Goal: Find specific page/section: Find specific page/section

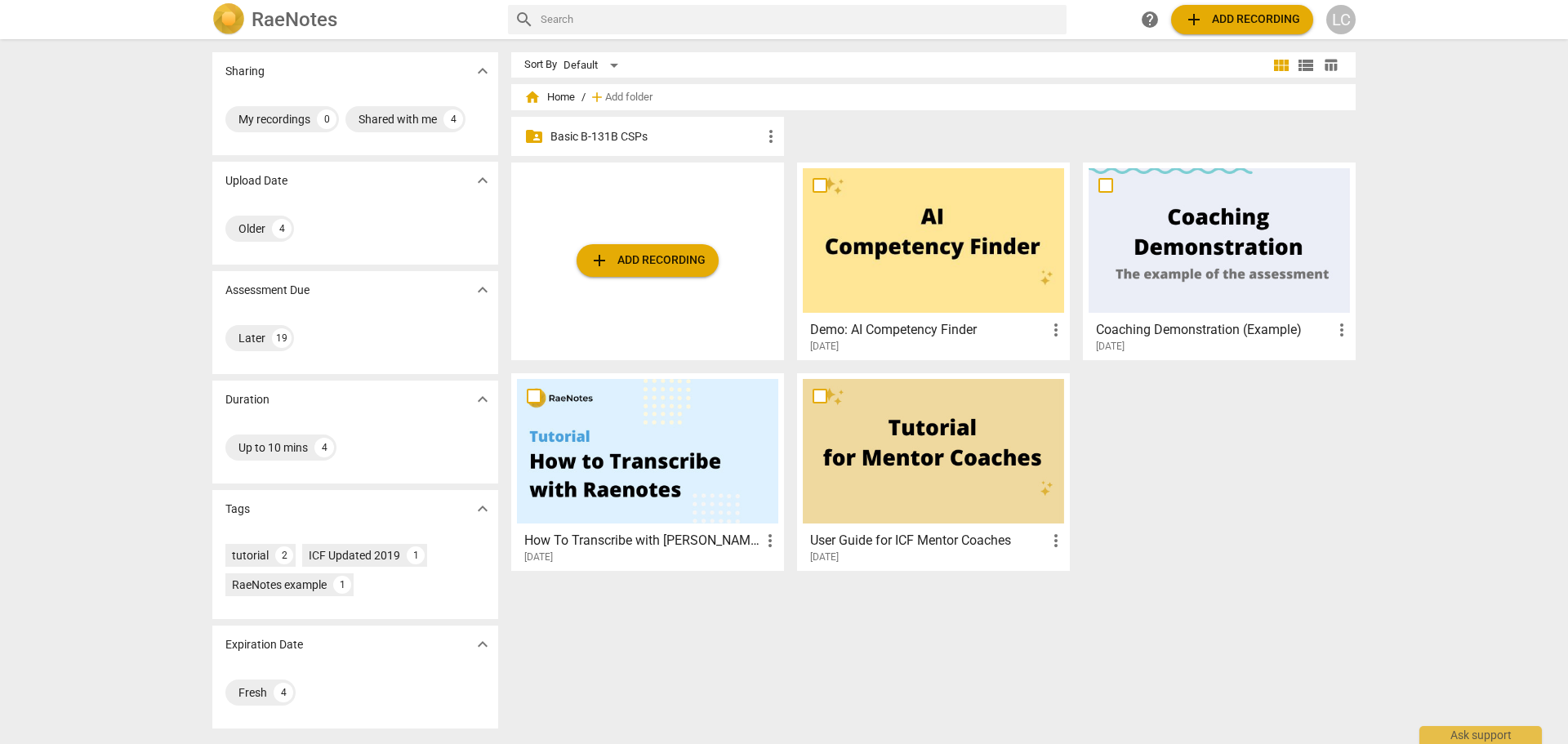
click at [605, 135] on p "Basic B-131B CSPs" at bounding box center [656, 136] width 211 height 17
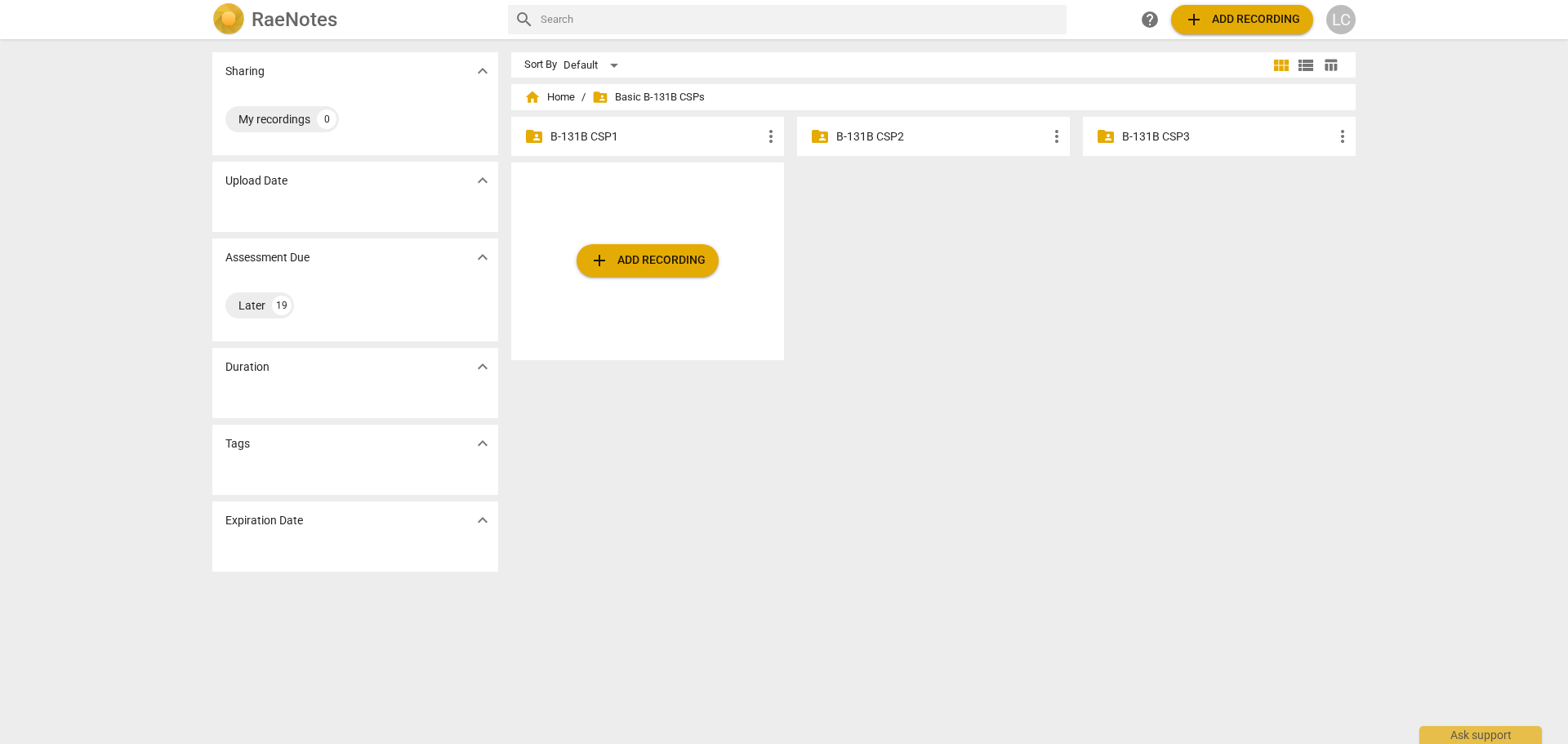
click at [570, 138] on p "B-131B CSP1" at bounding box center [656, 136] width 211 height 17
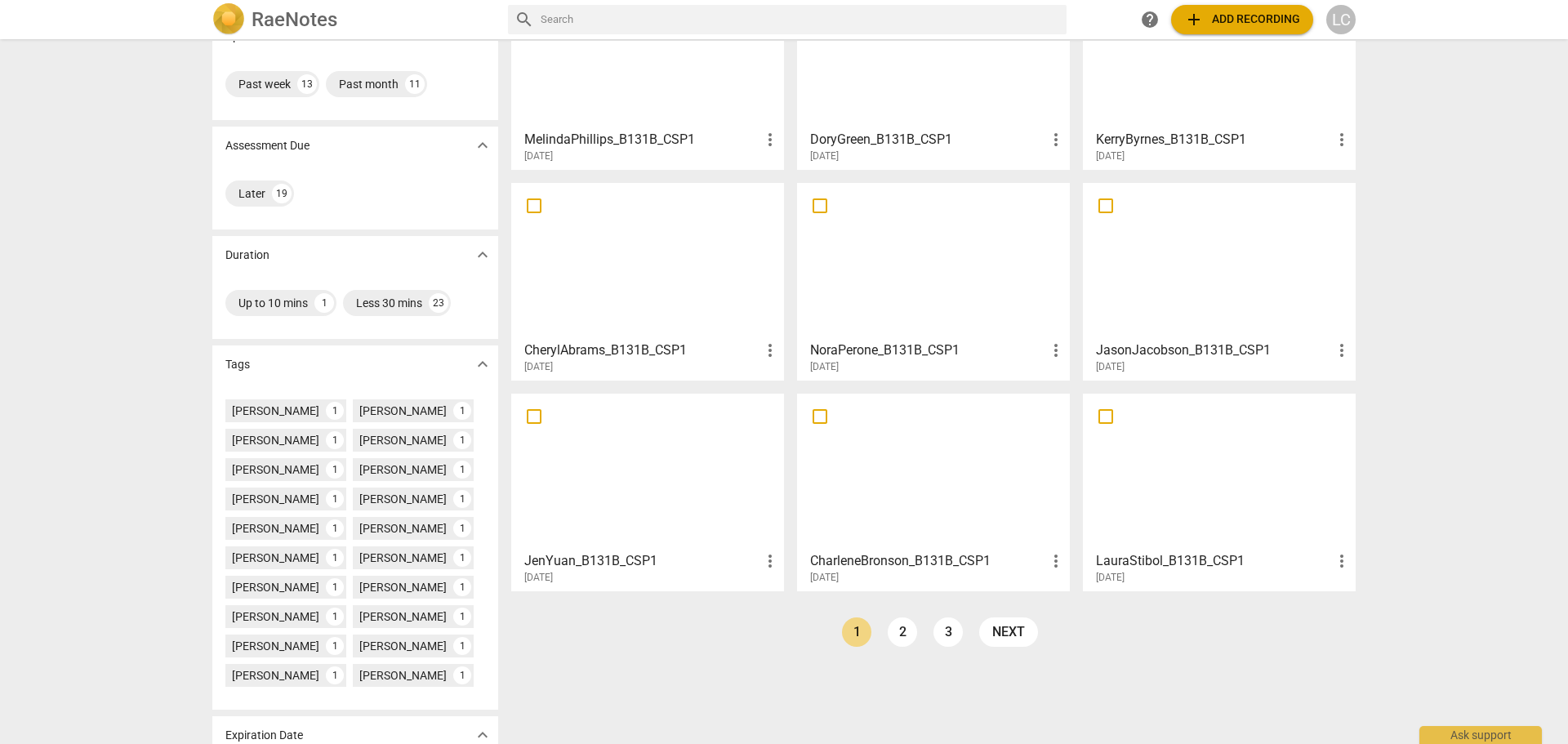
scroll to position [226, 0]
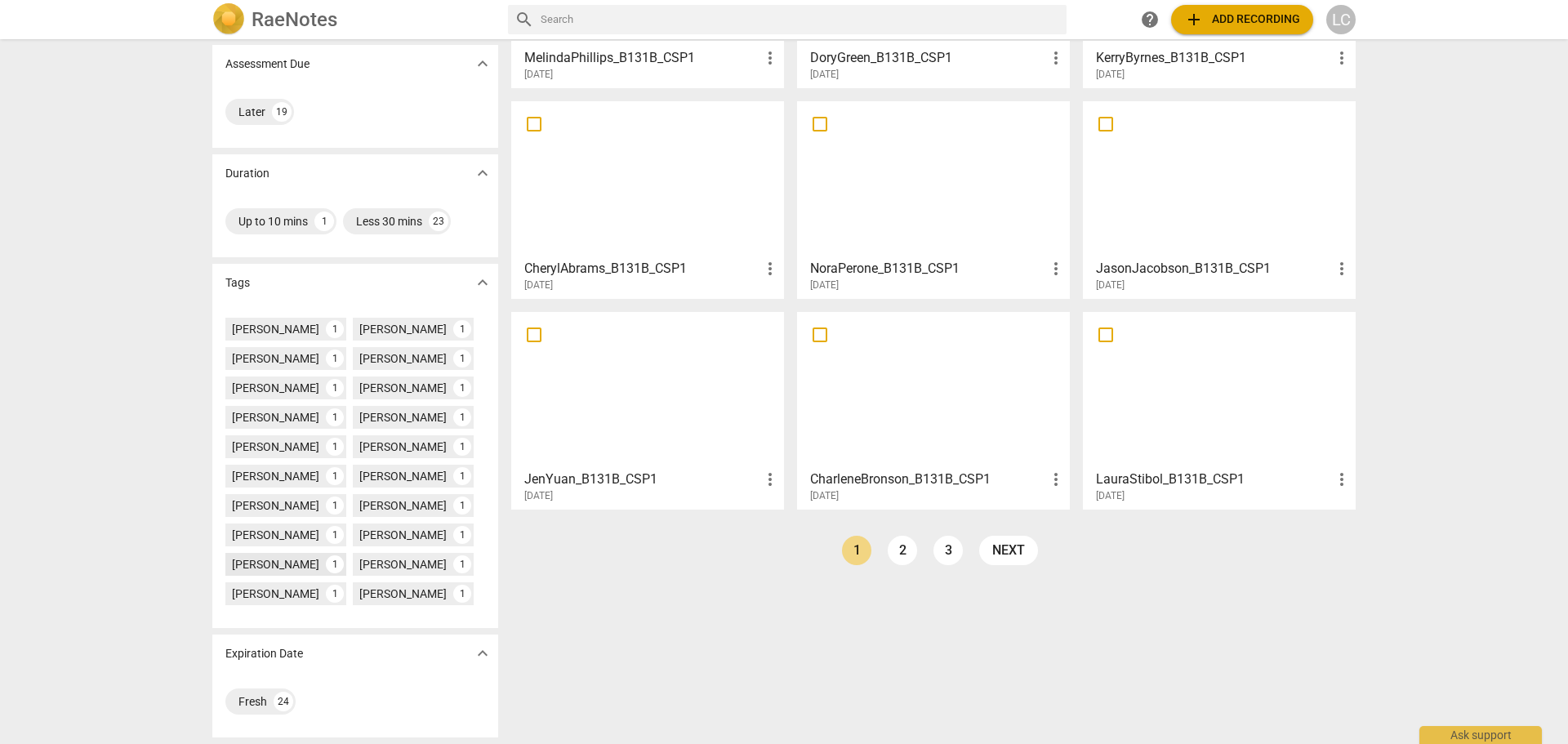
click at [238, 568] on div "[PERSON_NAME]" at bounding box center [275, 564] width 87 height 16
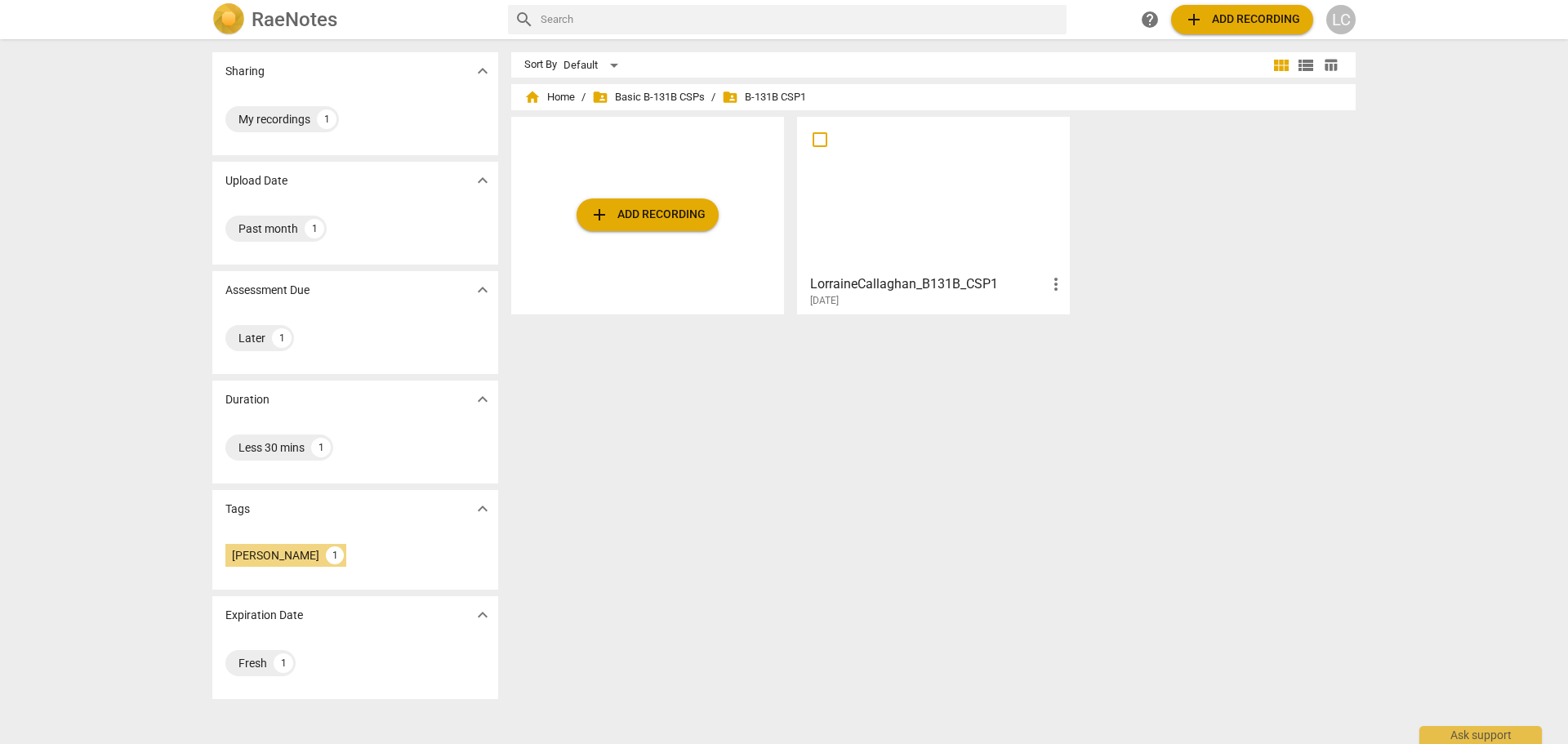
click at [912, 203] on div at bounding box center [934, 195] width 261 height 144
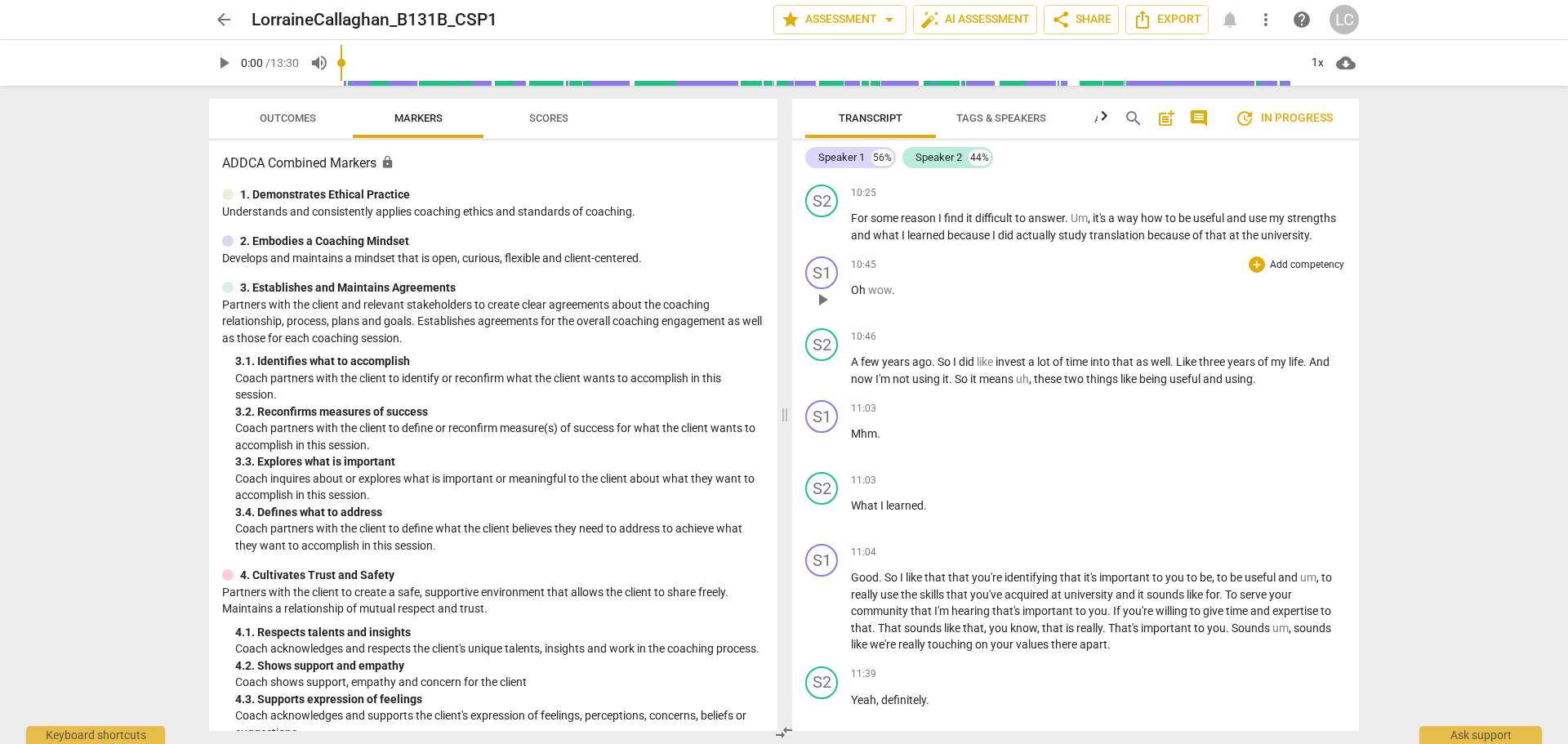
scroll to position [4408, 0]
